Goal: Transaction & Acquisition: Purchase product/service

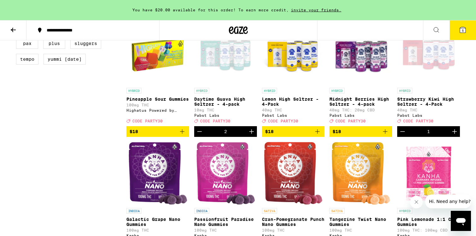
click at [465, 36] on button "5" at bounding box center [462, 30] width 26 height 20
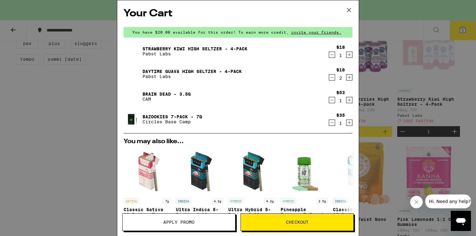
click at [332, 123] on icon "Decrement" at bounding box center [332, 123] width 6 height 8
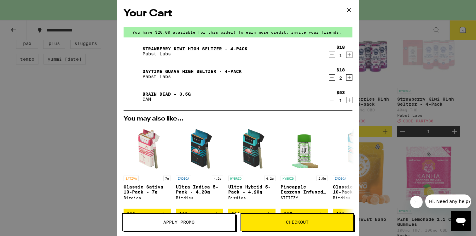
click at [330, 101] on icon "Decrement" at bounding box center [332, 100] width 6 height 8
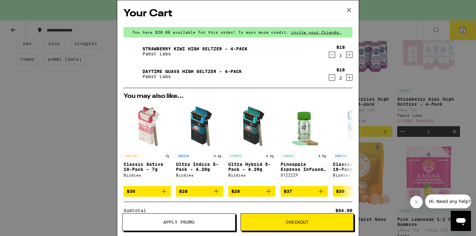
click at [349, 11] on icon at bounding box center [348, 9] width 9 height 9
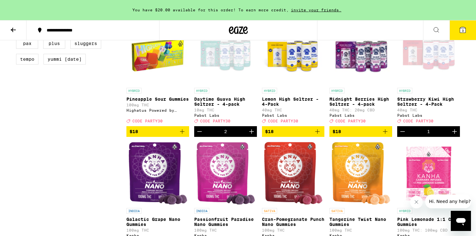
click at [459, 28] on icon at bounding box center [463, 30] width 8 height 8
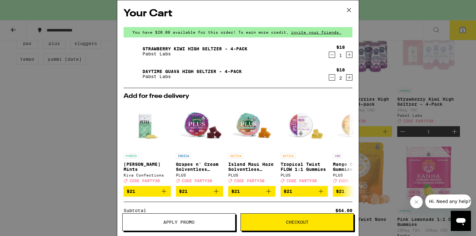
click at [330, 77] on icon "Decrement" at bounding box center [332, 78] width 6 height 8
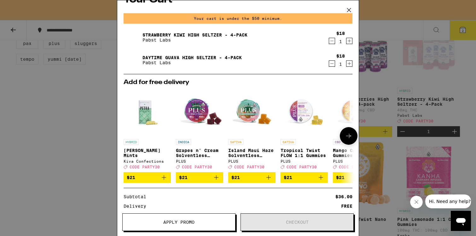
scroll to position [16, 0]
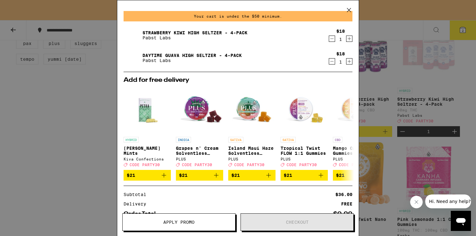
click at [205, 221] on span "Apply Promo" at bounding box center [179, 222] width 112 height 4
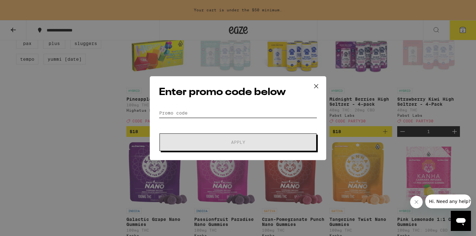
click at [198, 113] on input "Promo Code" at bounding box center [238, 112] width 158 height 9
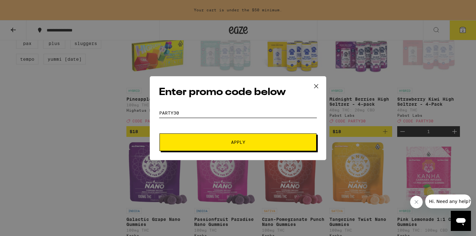
type input "PARTY30"
click at [215, 143] on span "Apply" at bounding box center [237, 142] width 113 height 4
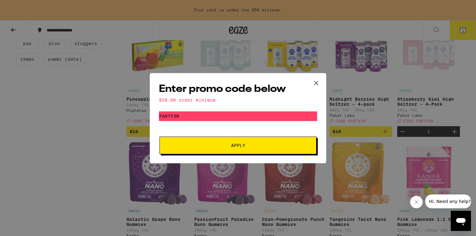
click at [317, 84] on icon at bounding box center [315, 82] width 9 height 9
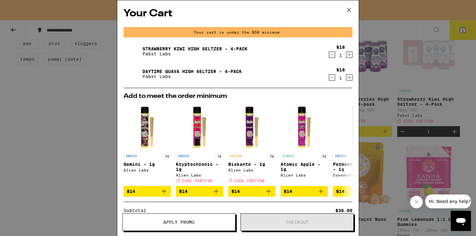
click at [351, 9] on icon at bounding box center [348, 9] width 9 height 9
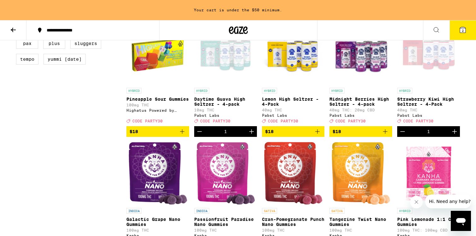
click at [320, 135] on icon "Add to bag" at bounding box center [317, 132] width 8 height 8
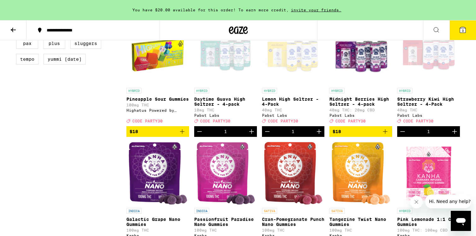
click at [462, 31] on span "3" at bounding box center [463, 31] width 2 height 4
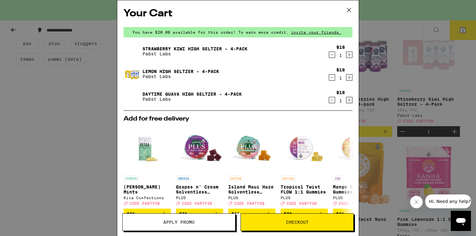
click at [197, 216] on button "Apply Promo" at bounding box center [178, 223] width 113 height 18
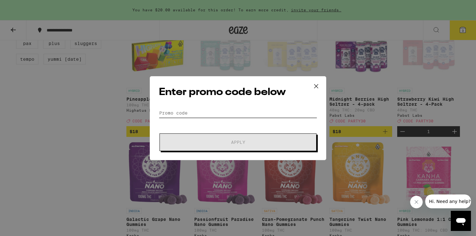
click at [218, 111] on input "Promo Code" at bounding box center [238, 112] width 158 height 9
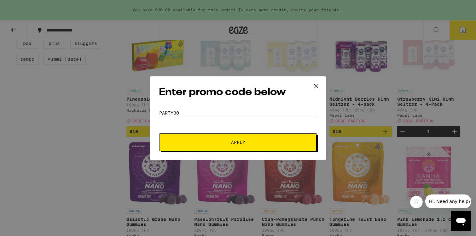
type input "PARTY30"
click at [222, 144] on span "Apply" at bounding box center [237, 142] width 113 height 4
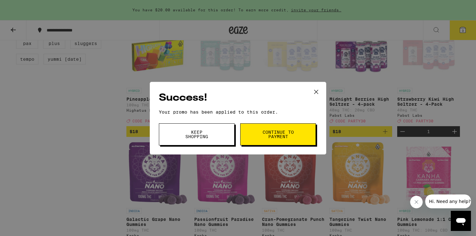
click at [266, 137] on span "Continue to payment" at bounding box center [278, 134] width 32 height 9
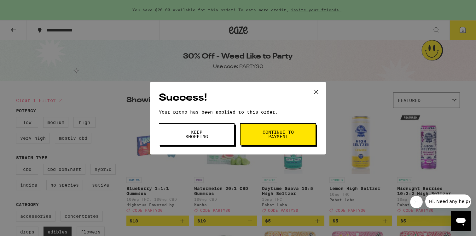
click at [317, 94] on icon at bounding box center [315, 91] width 9 height 9
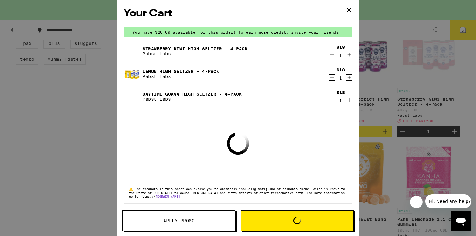
click at [350, 8] on icon at bounding box center [349, 10] width 4 height 4
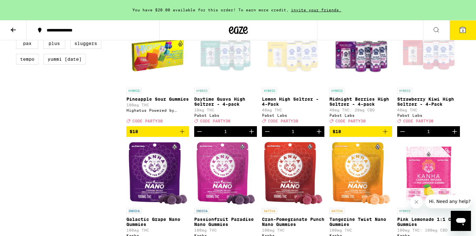
click at [462, 32] on span "3" at bounding box center [463, 31] width 2 height 4
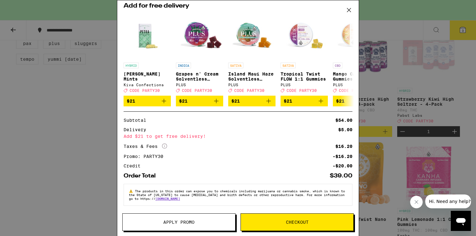
scroll to position [118, 0]
click at [277, 220] on button "Checkout" at bounding box center [296, 223] width 113 height 18
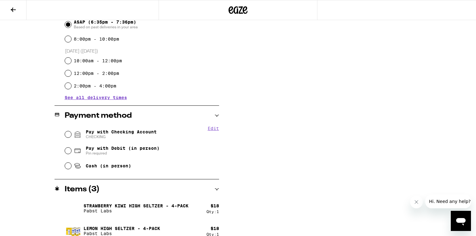
scroll to position [172, 0]
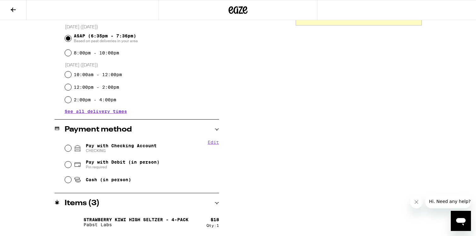
click at [74, 181] on icon at bounding box center [78, 180] width 8 height 8
click at [71, 181] on input "Cash (in person)" at bounding box center [68, 180] width 6 height 6
radio input "true"
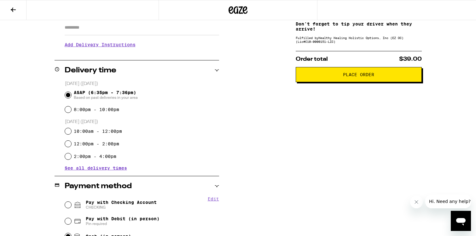
scroll to position [114, 0]
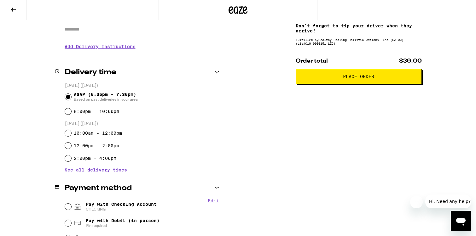
click at [378, 79] on span "Place Order" at bounding box center [358, 76] width 115 height 4
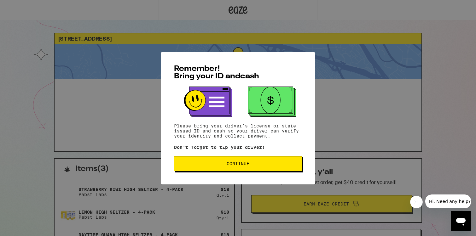
click at [263, 164] on span "Continue" at bounding box center [237, 164] width 117 height 4
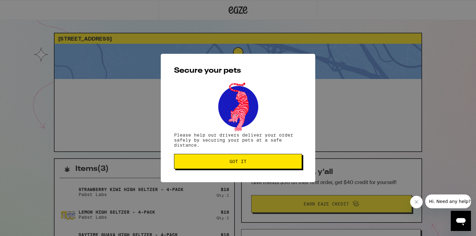
click at [263, 163] on span "Got it" at bounding box center [237, 161] width 117 height 4
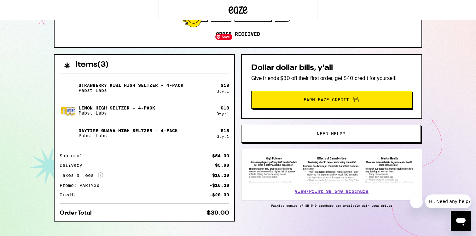
scroll to position [115, 0]
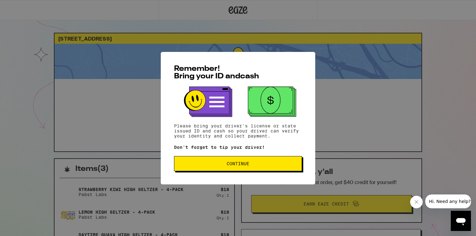
click at [243, 163] on span "Continue" at bounding box center [238, 164] width 23 height 4
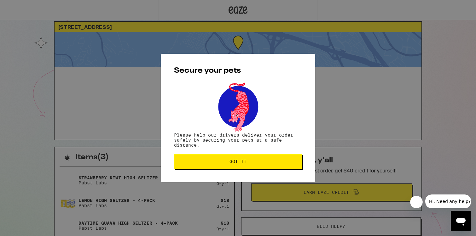
click at [244, 164] on span "Got it" at bounding box center [237, 161] width 17 height 4
